Goal: Information Seeking & Learning: Understand process/instructions

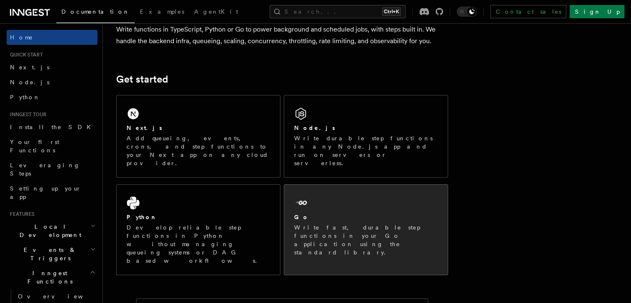
scroll to position [124, 0]
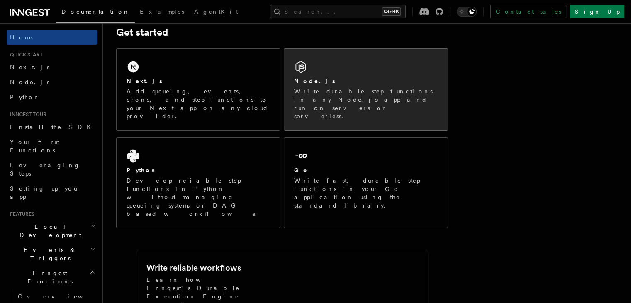
click at [335, 93] on p "Write durable step functions in any Node.js app and run on servers or serverles…" at bounding box center [365, 103] width 143 height 33
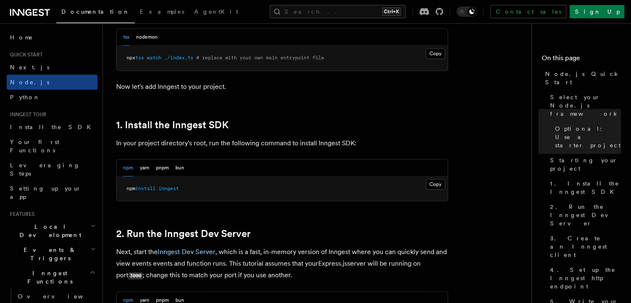
scroll to position [456, 0]
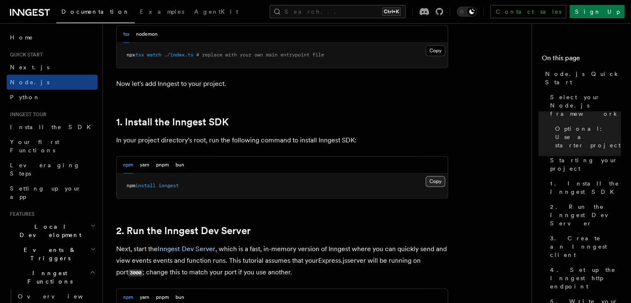
click at [437, 179] on button "Copy Copied" at bounding box center [434, 181] width 19 height 11
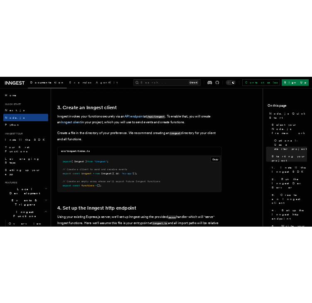
scroll to position [1036, 0]
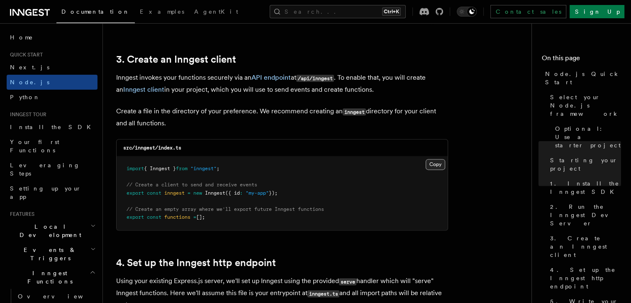
click at [432, 165] on button "Copy Copied" at bounding box center [434, 164] width 19 height 11
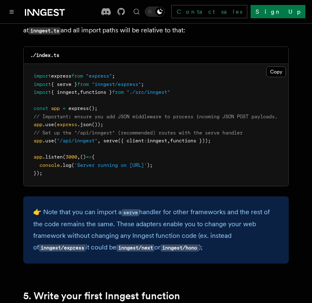
scroll to position [1327, 0]
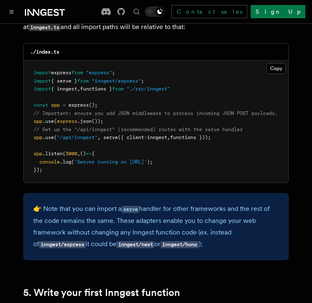
drag, startPoint x: 223, startPoint y: 126, endPoint x: 30, endPoint y: 129, distance: 193.2
click at [30, 129] on pre "import express from "express" ; import { serve } from "inngest/express" ; impor…" at bounding box center [156, 122] width 264 height 122
copy span "app .use ( "/api/inngest" , serve ({ client : inngest , functions }));"
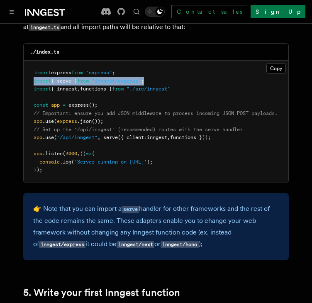
drag, startPoint x: 156, startPoint y: 69, endPoint x: 31, endPoint y: 71, distance: 125.6
click at [31, 71] on pre "import express from "express" ; import { serve } from "inngest/express" ; impor…" at bounding box center [156, 122] width 264 height 122
copy span "import { serve } from "inngest/express" ;"
